Goal: Find specific page/section: Find specific page/section

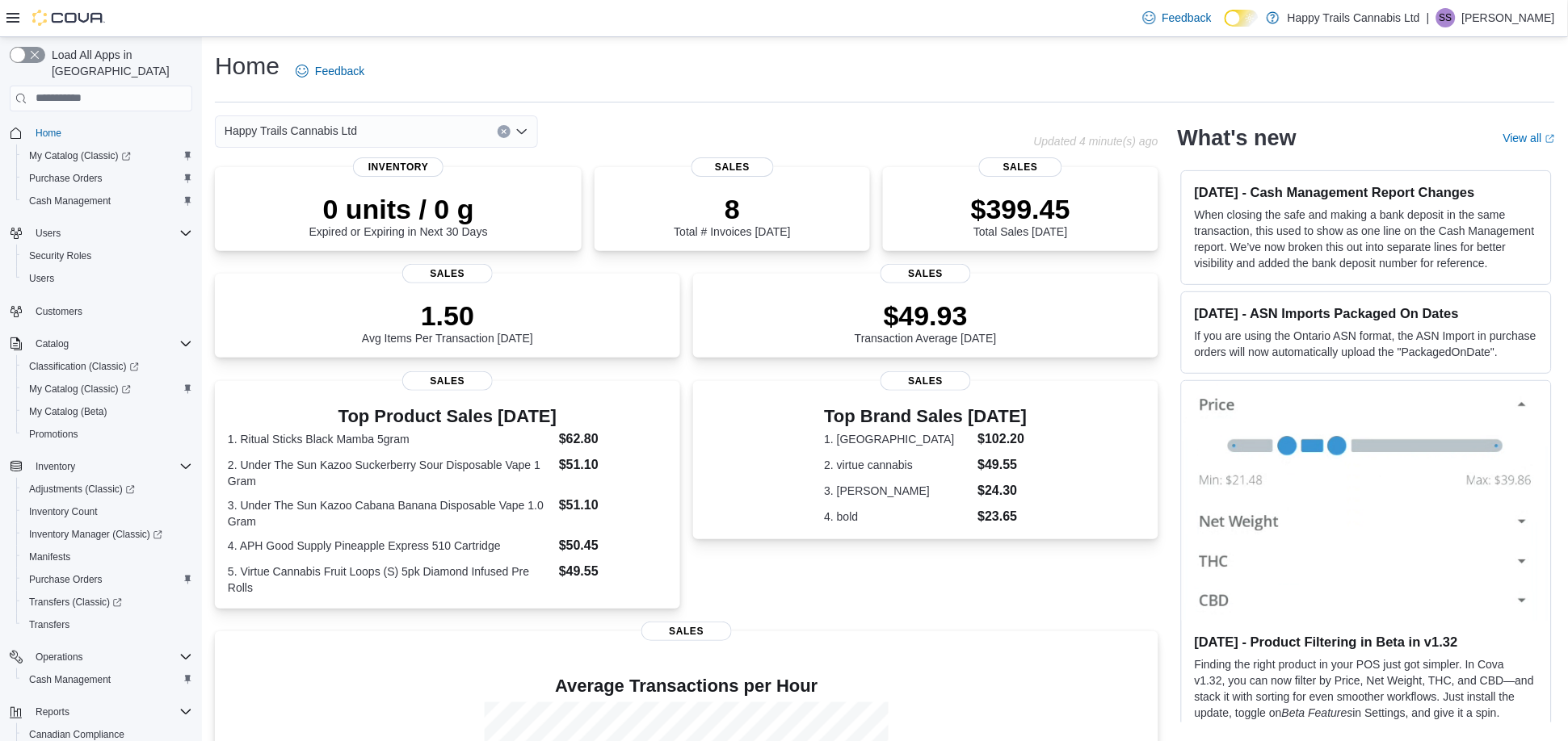
click at [443, 129] on div "Happy Trails Cannabis Ltd" at bounding box center [375, 132] width 323 height 33
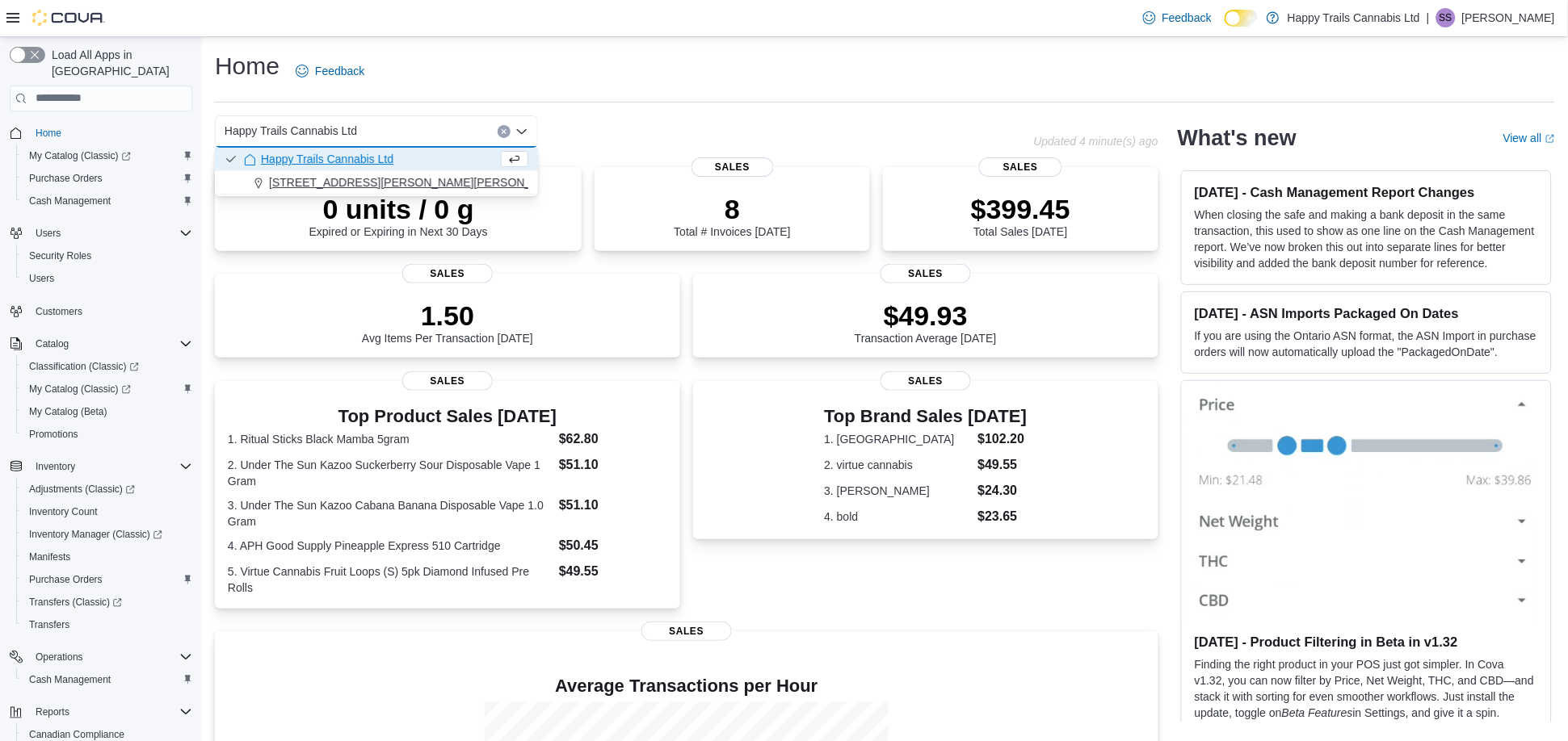
click at [455, 178] on span "[STREET_ADDRESS][PERSON_NAME][PERSON_NAME]" at bounding box center [417, 183] width 298 height 16
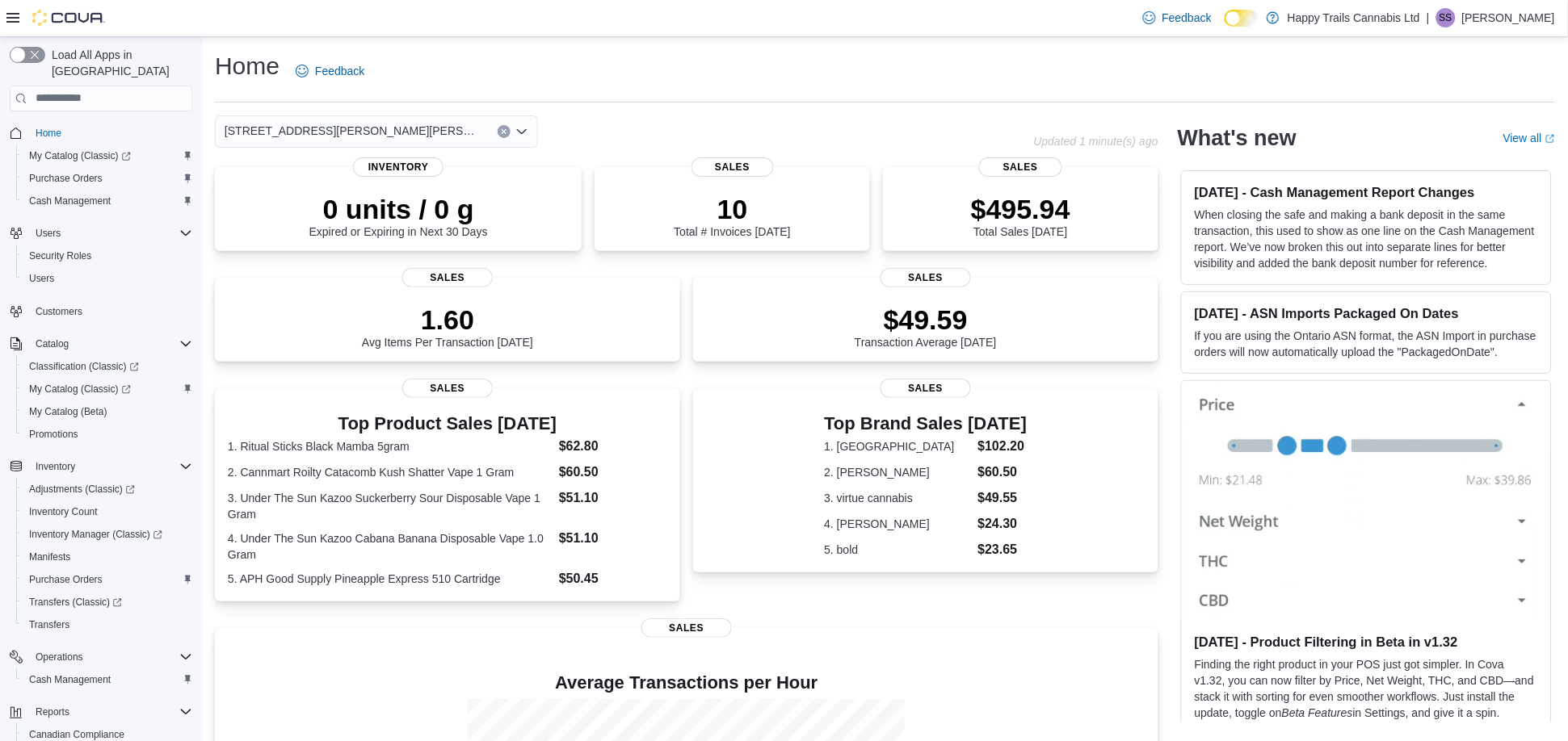
click at [462, 130] on div "[STREET_ADDRESS][PERSON_NAME][PERSON_NAME] Combo box. Selected. [STREET_ADDRESS…" at bounding box center [375, 132] width 323 height 33
click at [442, 151] on div "Happy Trails Cannabis Ltd" at bounding box center [386, 159] width 284 height 16
click at [409, 132] on div "Happy Trails Cannabis Ltd" at bounding box center [375, 132] width 323 height 33
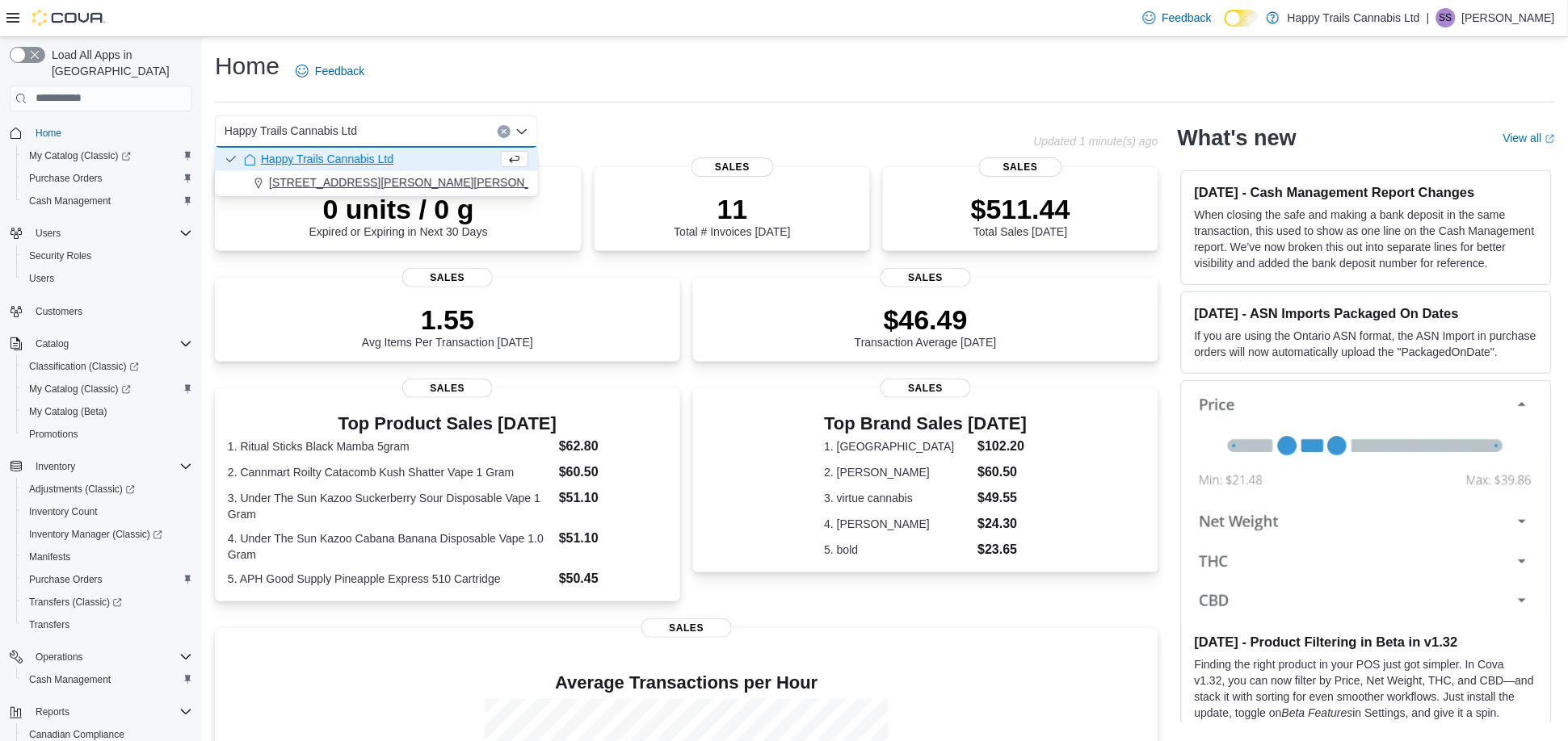
click at [428, 176] on span "[STREET_ADDRESS][PERSON_NAME][PERSON_NAME]" at bounding box center [417, 183] width 298 height 16
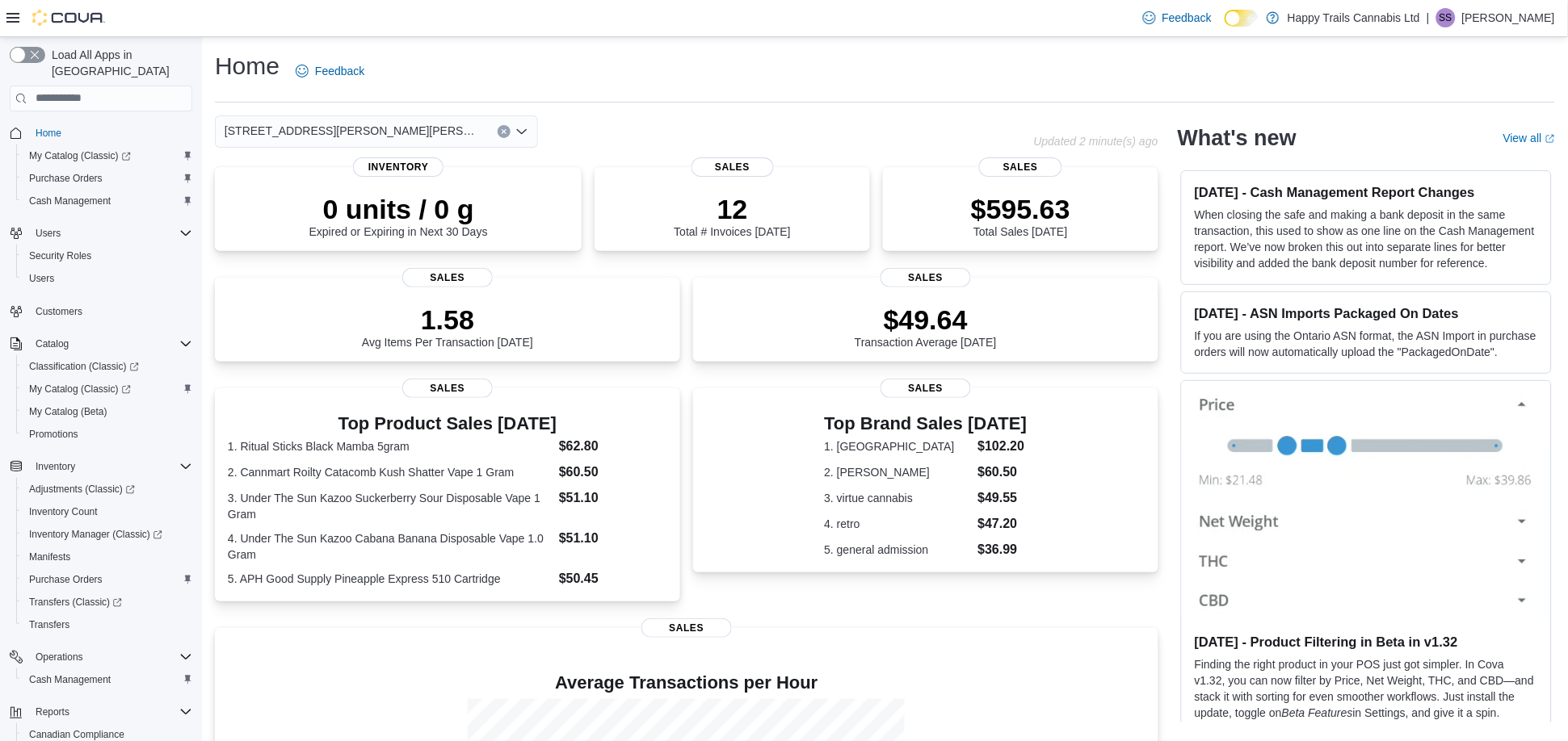
click at [478, 129] on div "[STREET_ADDRESS][PERSON_NAME][PERSON_NAME] Combo box. Selected. [STREET_ADDRESS…" at bounding box center [375, 132] width 323 height 33
click at [451, 153] on div "Happy Trails Cannabis Ltd" at bounding box center [386, 159] width 284 height 16
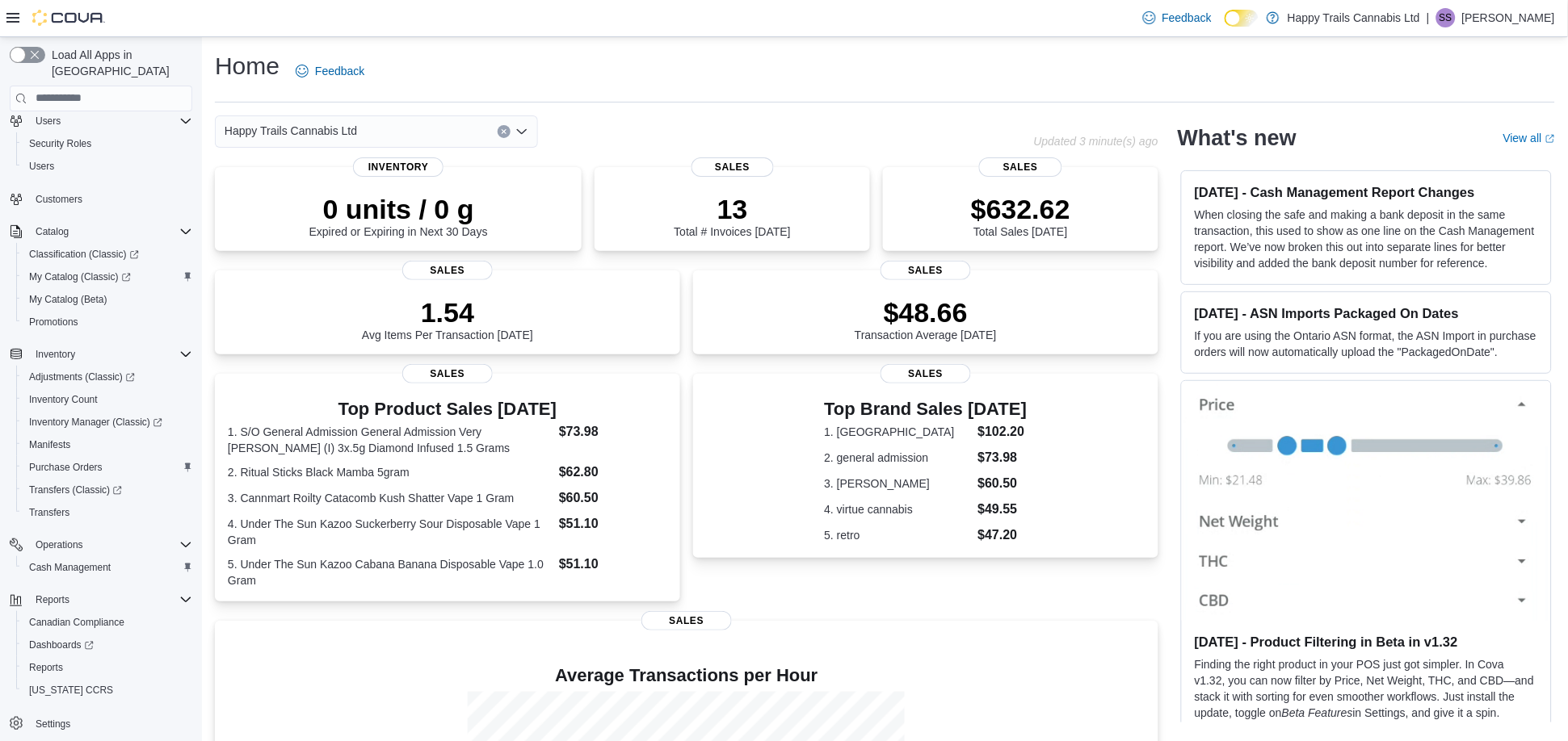
click at [429, 126] on div "Happy Trails Cannabis Ltd Combo box. Selected. Happy Trails Cannabis Ltd. Press…" at bounding box center [375, 132] width 323 height 33
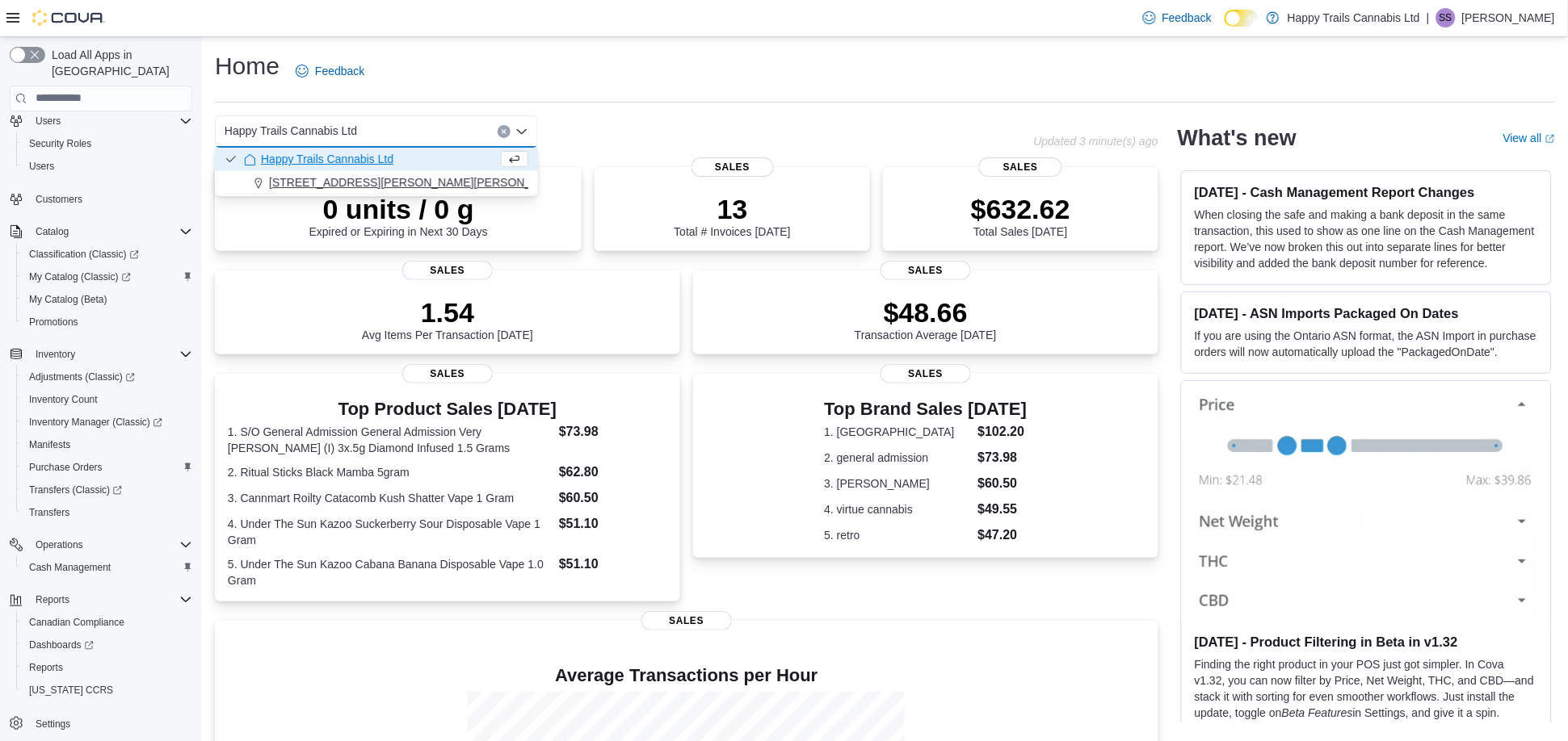
click at [427, 184] on span "[STREET_ADDRESS][PERSON_NAME][PERSON_NAME]" at bounding box center [417, 183] width 298 height 16
